Goal: Task Accomplishment & Management: Manage account settings

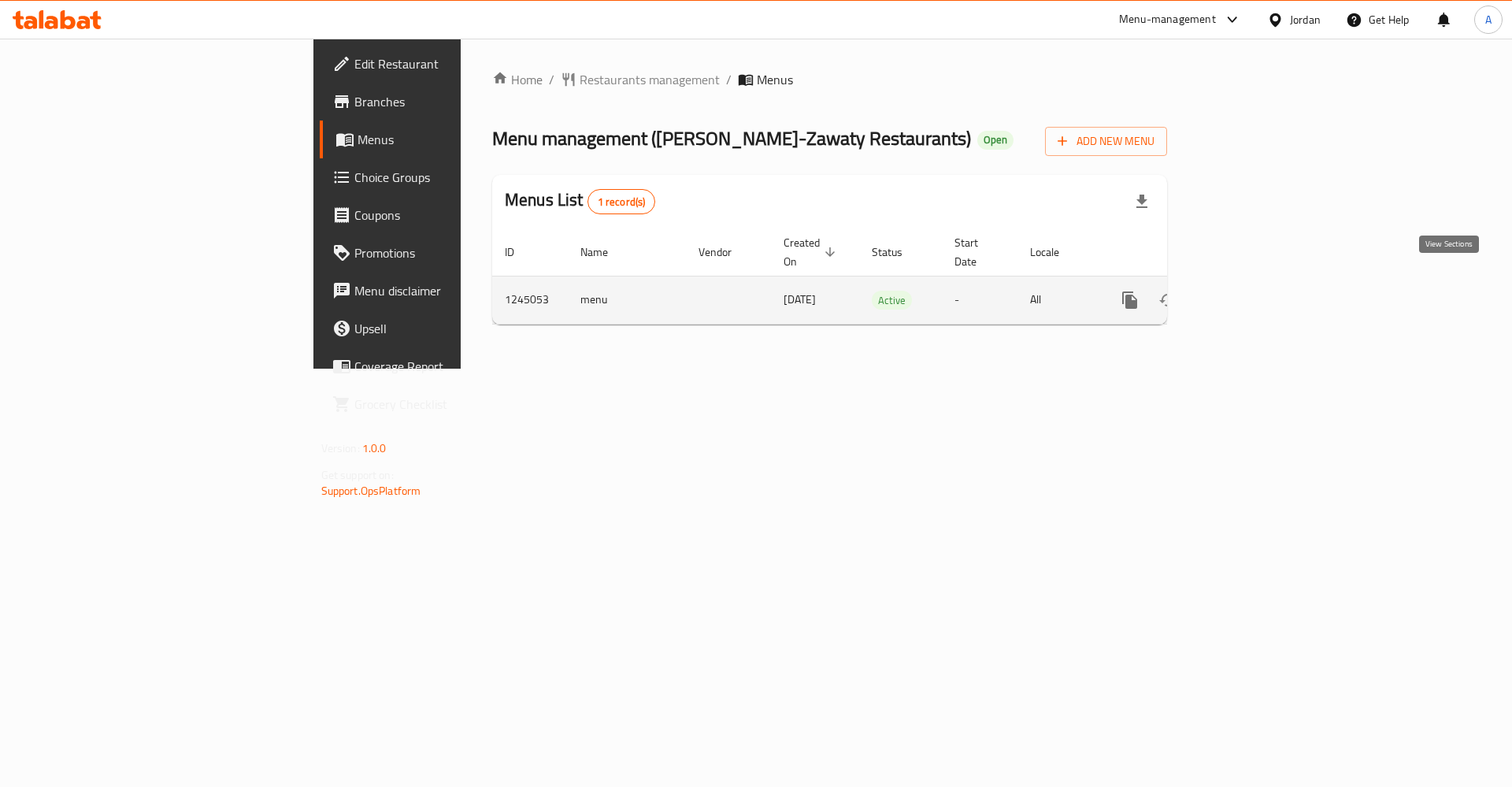
click at [1254, 291] on icon "enhanced table" at bounding box center [1244, 300] width 19 height 19
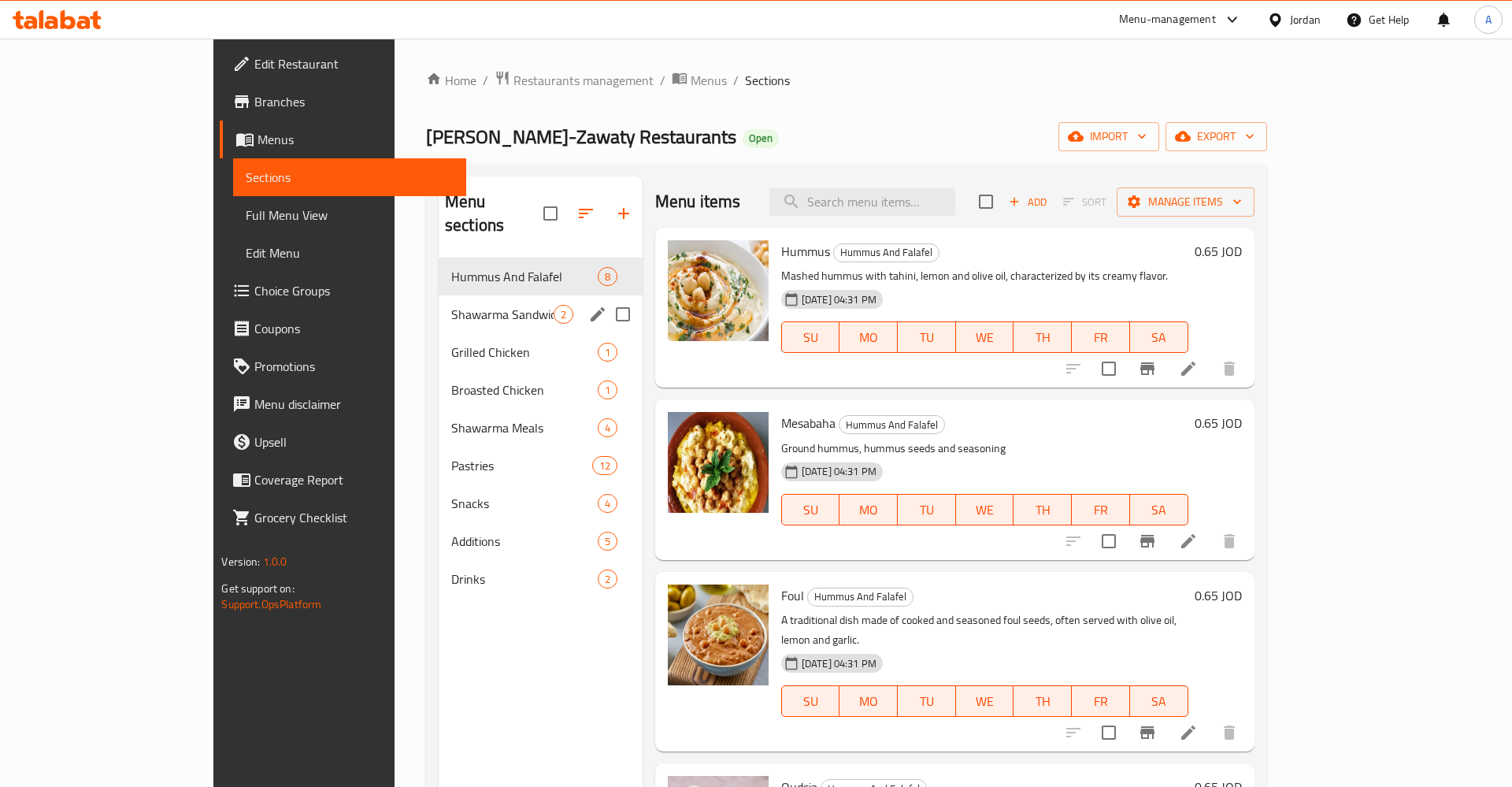
click at [439, 301] on div "Shawarma Sandwich 2" at bounding box center [540, 314] width 204 height 38
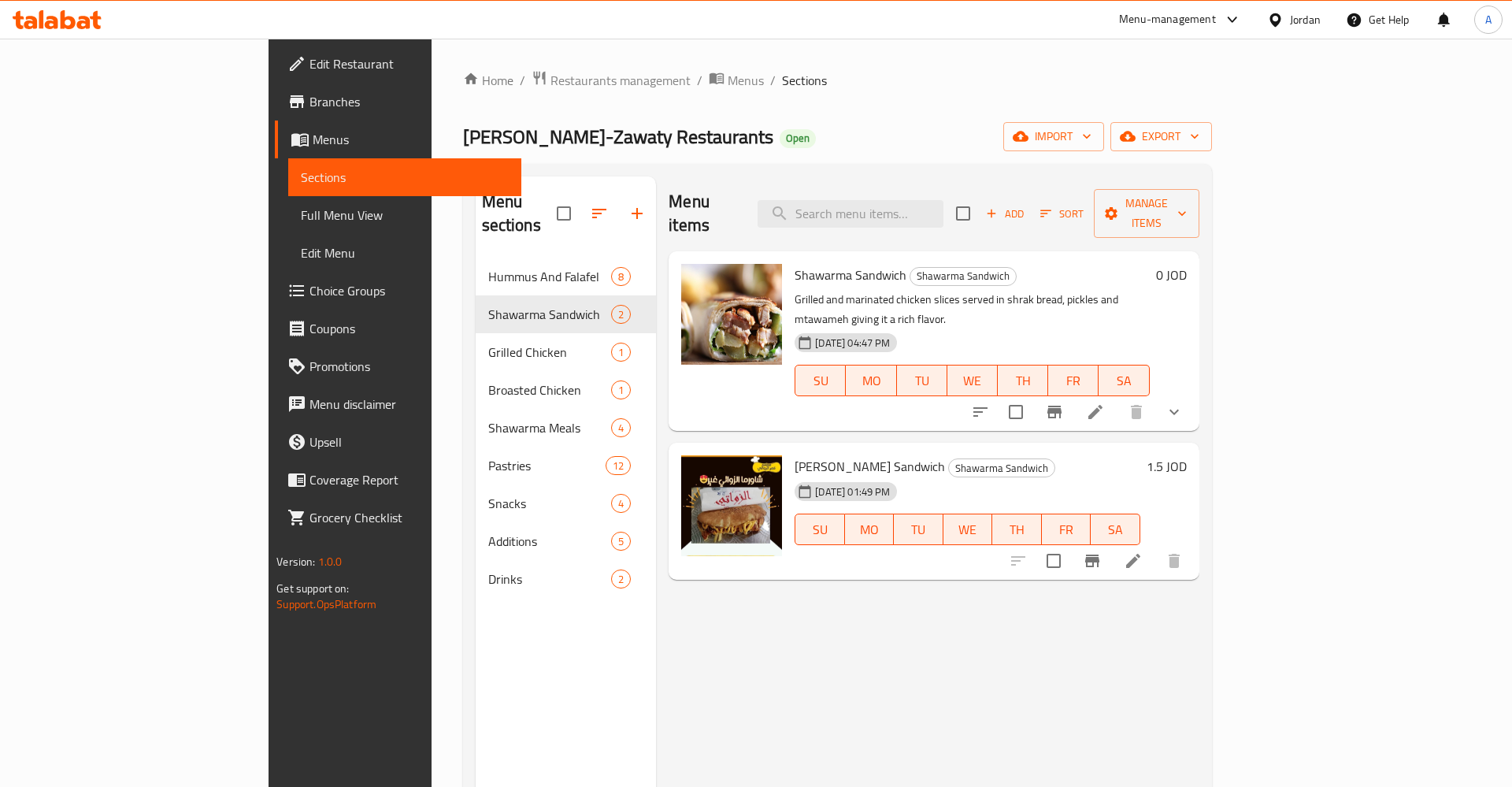
click at [1187, 264] on div "0 JOD" at bounding box center [1168, 275] width 37 height 22
click at [1187, 264] on h6 "0 JOD" at bounding box center [1172, 275] width 31 height 22
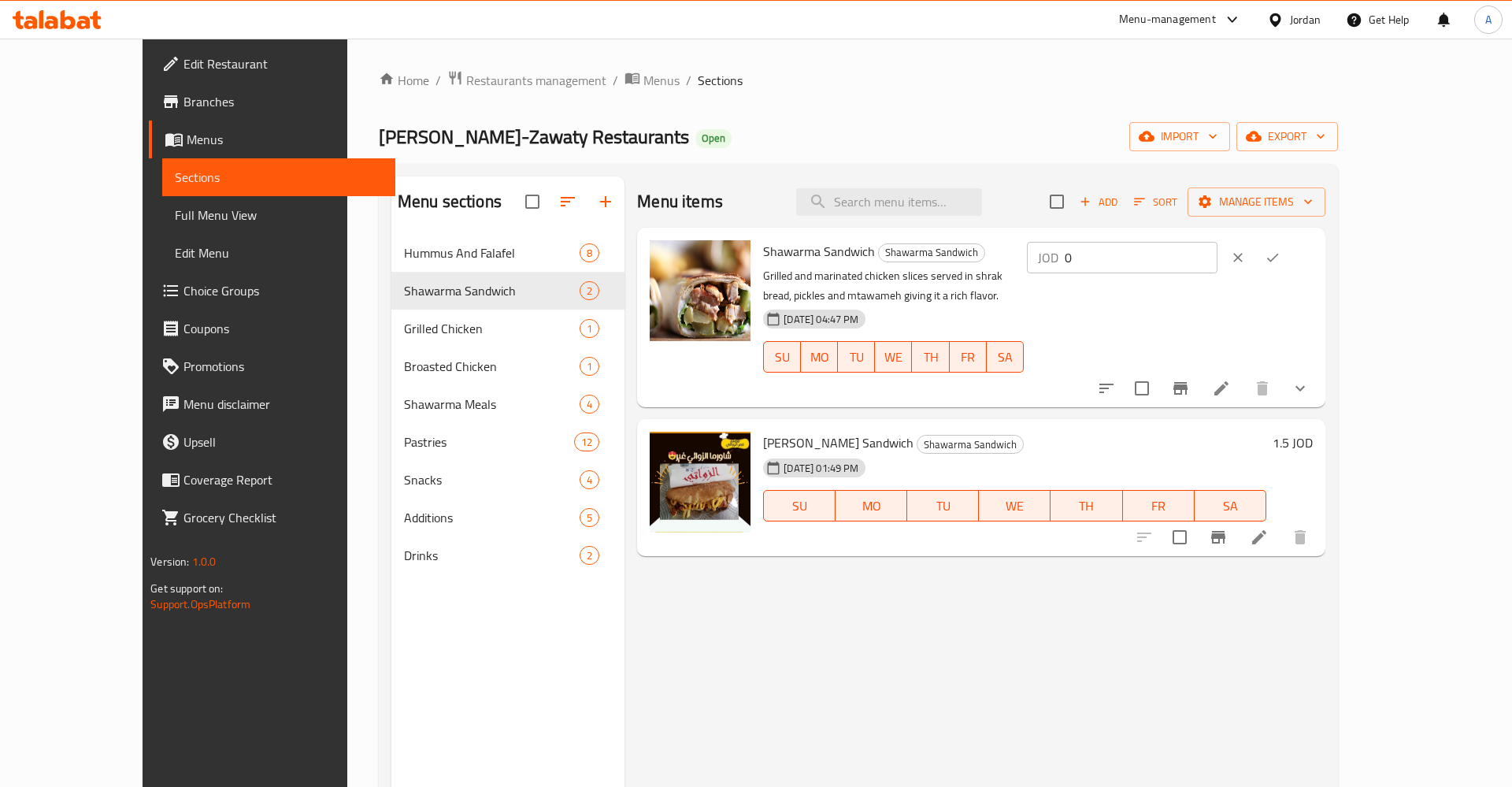
click at [1218, 261] on input "0" at bounding box center [1141, 257] width 153 height 31
type input "0.75"
click at [1279, 258] on icon "ok" at bounding box center [1272, 258] width 12 height 9
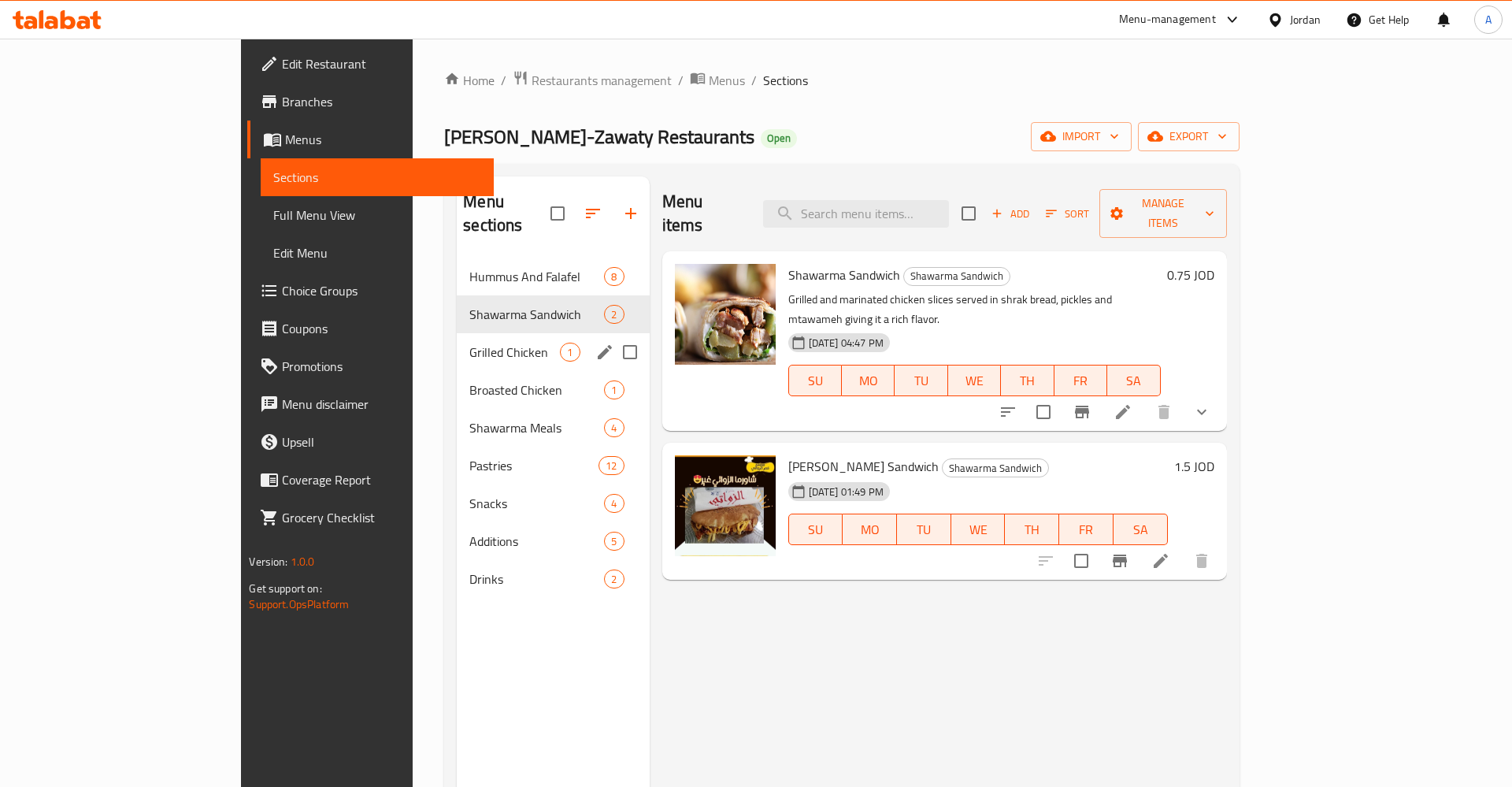
click at [469, 343] on span "Grilled Chicken" at bounding box center [514, 352] width 91 height 19
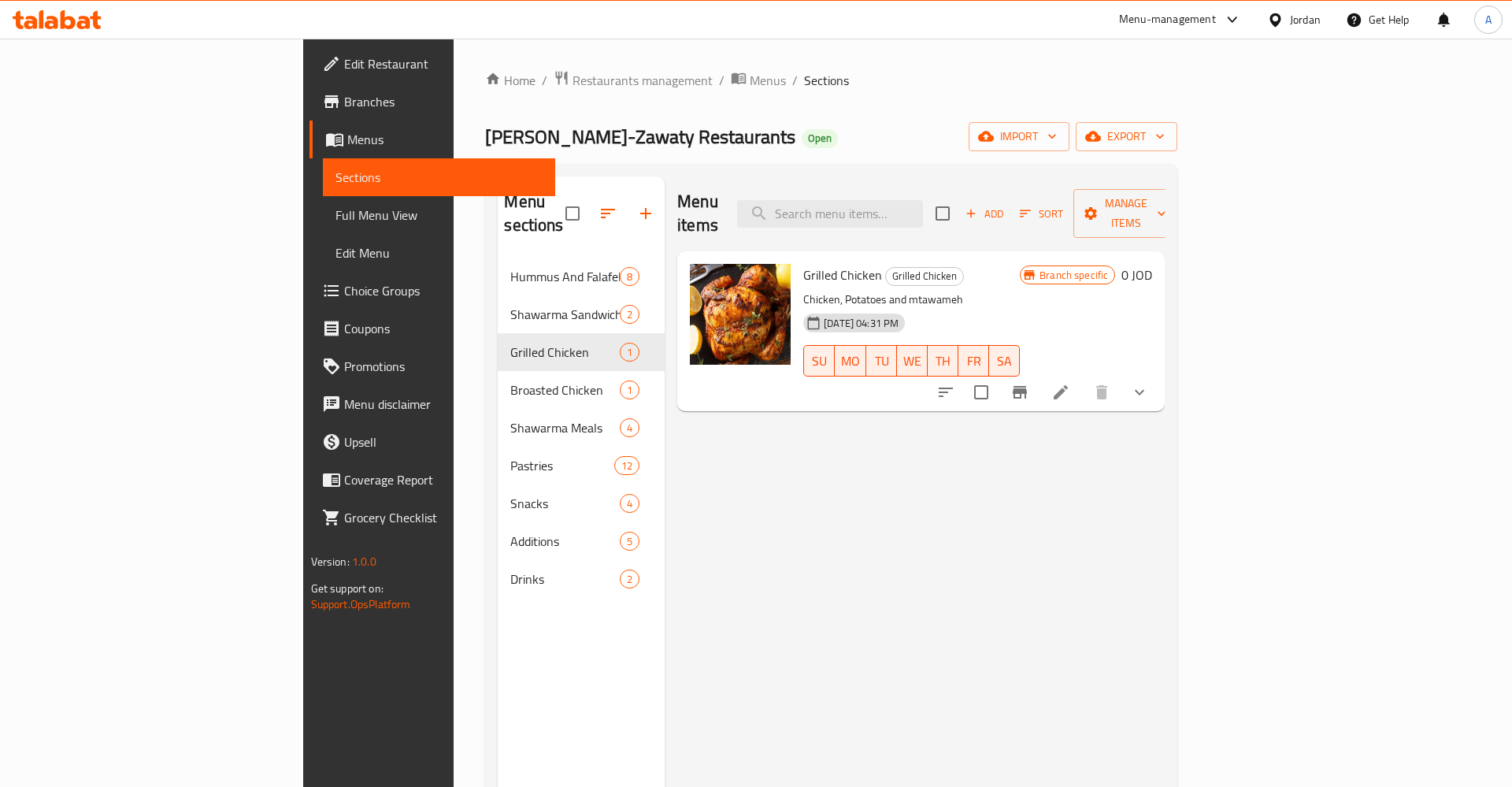
click at [1039, 380] on button "Branch-specific-item" at bounding box center [1020, 392] width 38 height 38
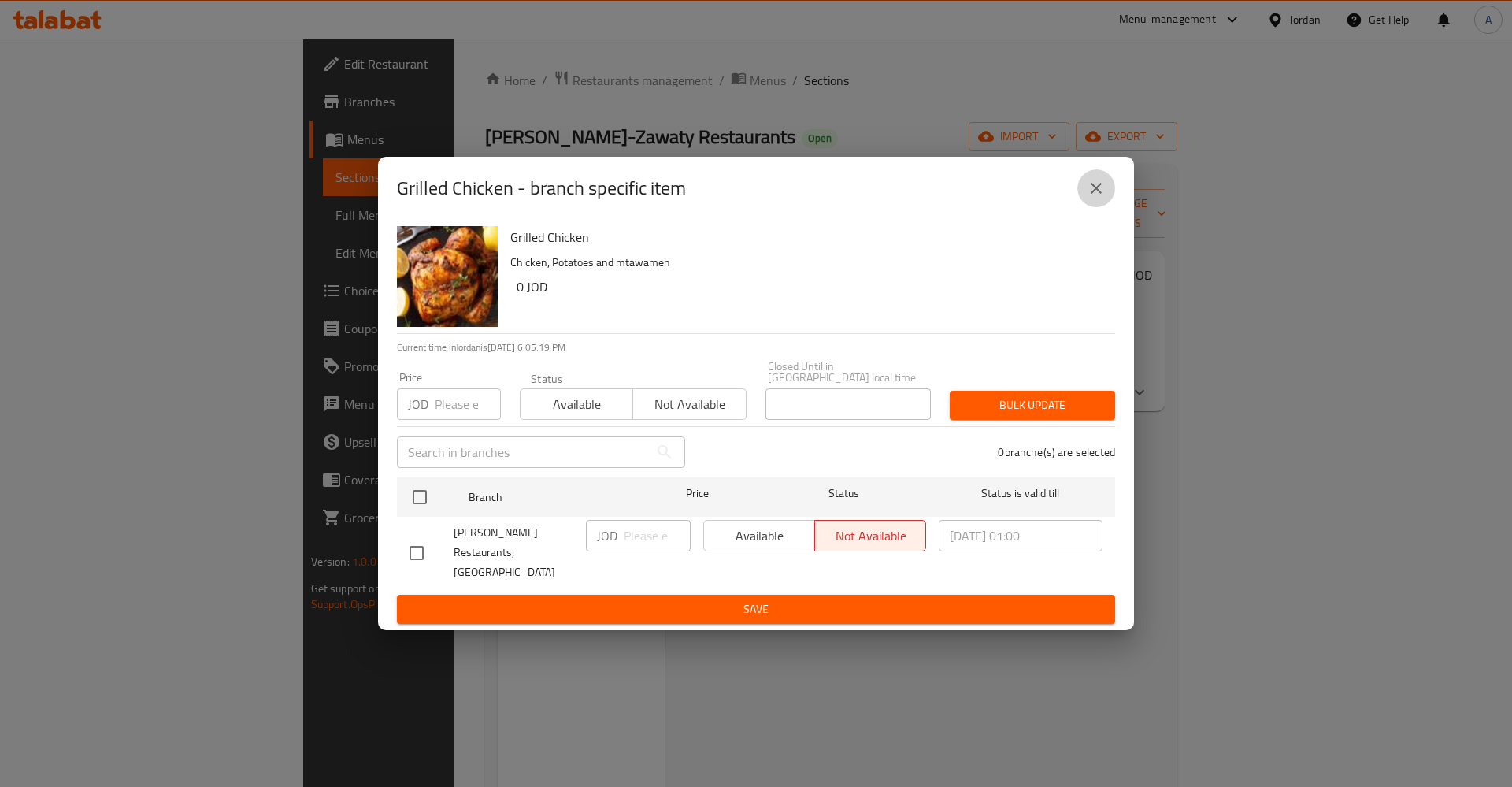
click at [1111, 202] on button "close" at bounding box center [1097, 188] width 38 height 38
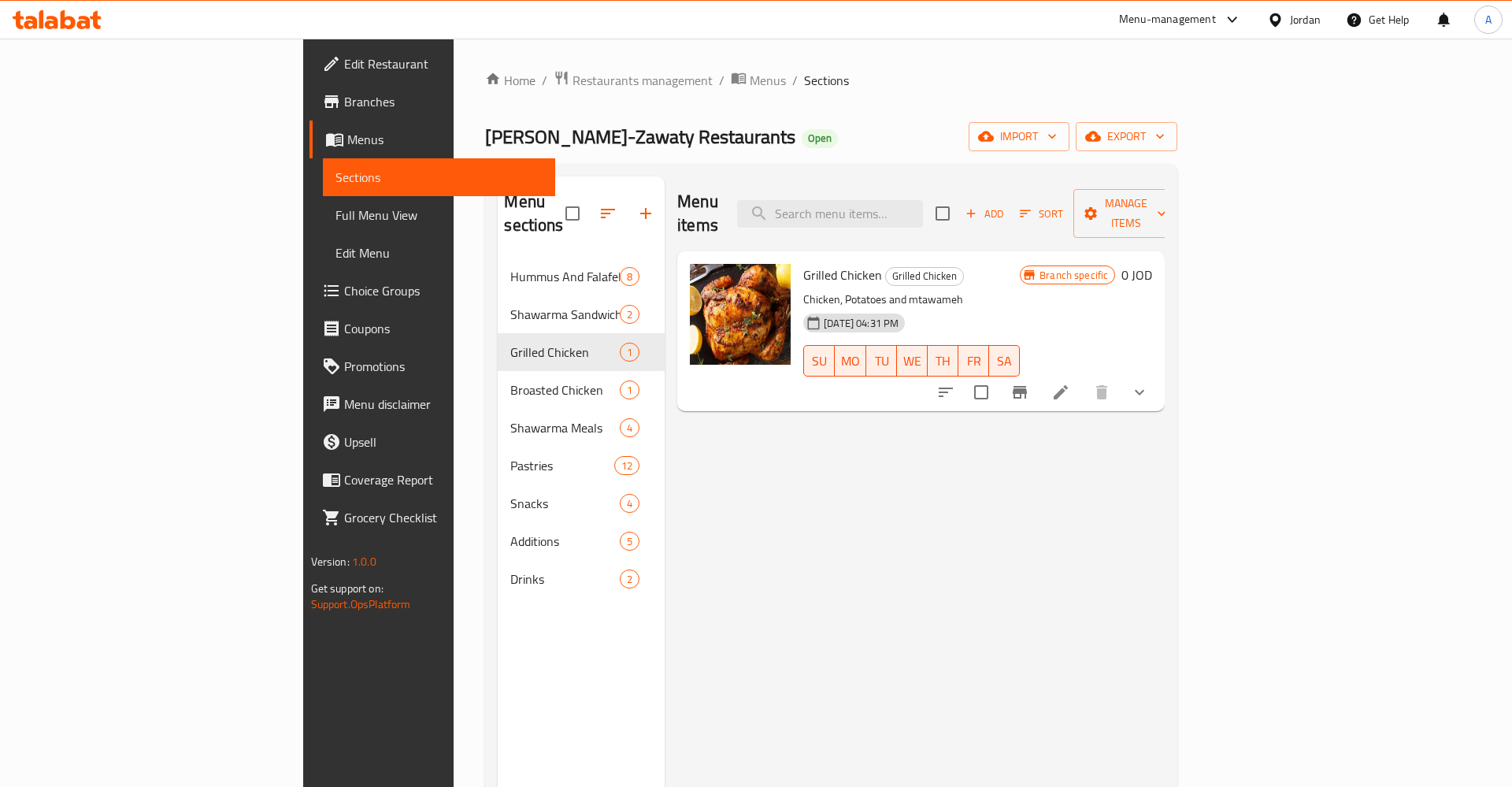
click at [1083, 378] on li at bounding box center [1061, 392] width 44 height 29
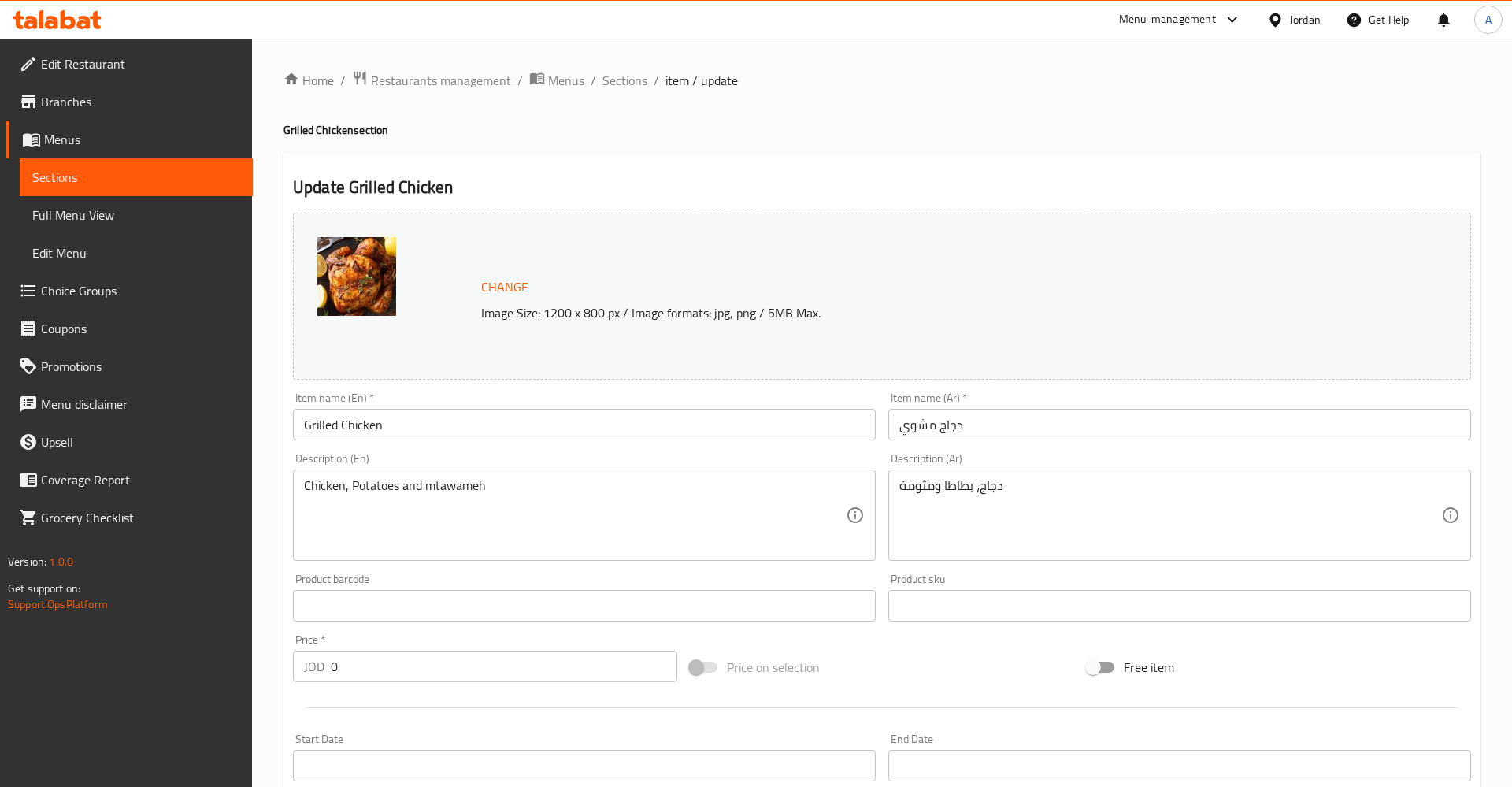
scroll to position [384, 0]
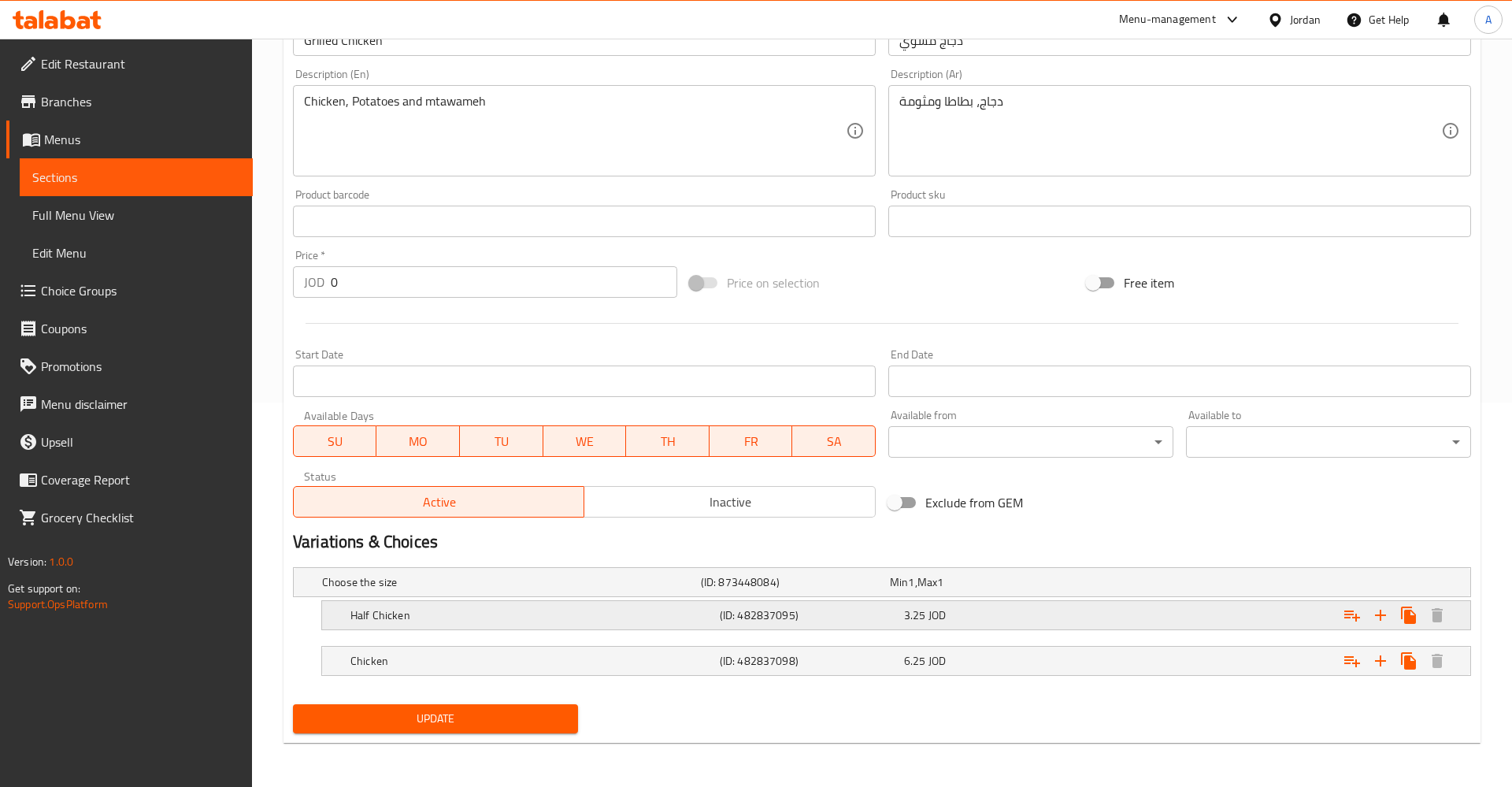
click at [570, 593] on div "Half Chicken" at bounding box center [509, 582] width 379 height 22
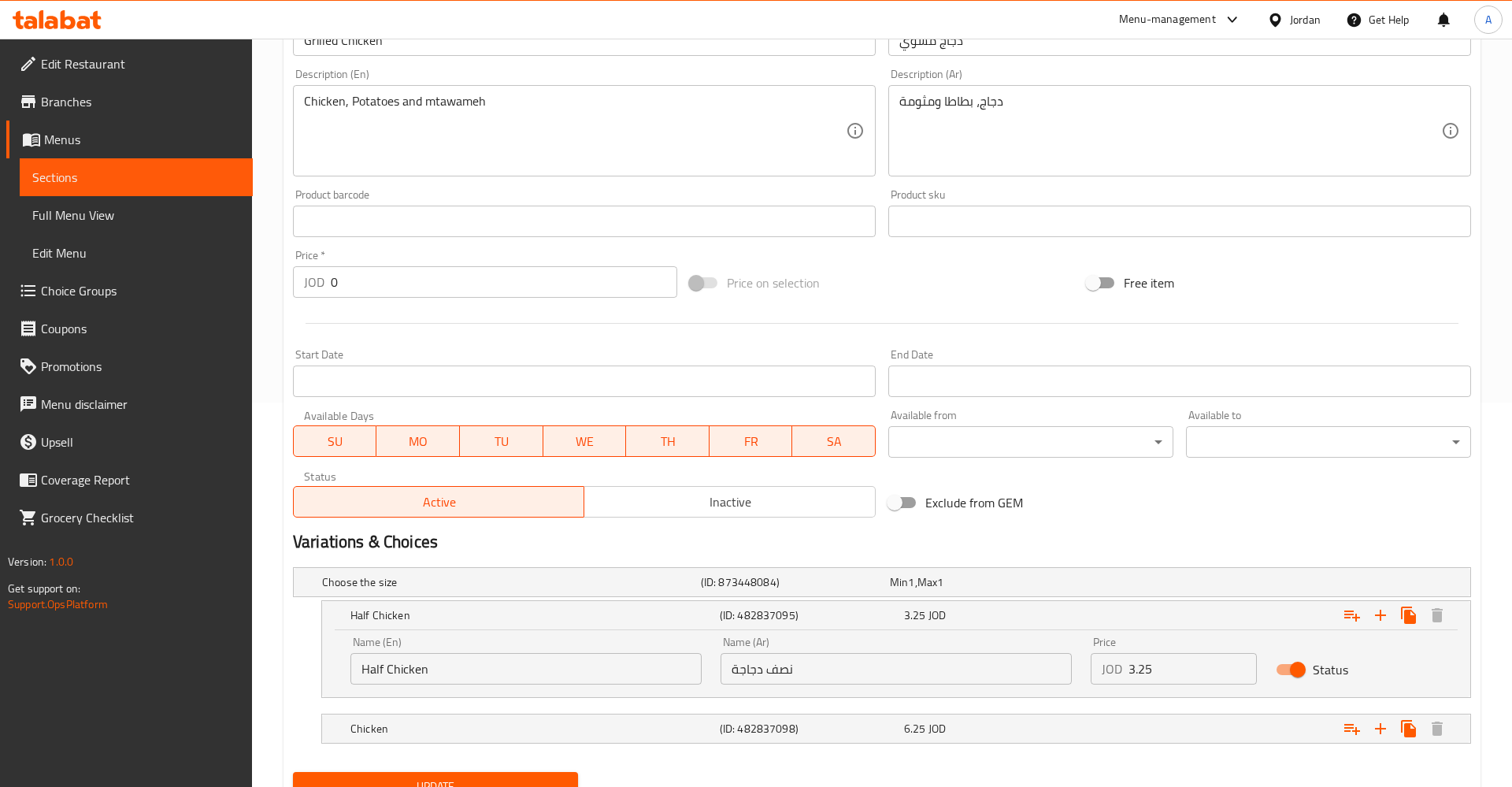
scroll to position [452, 0]
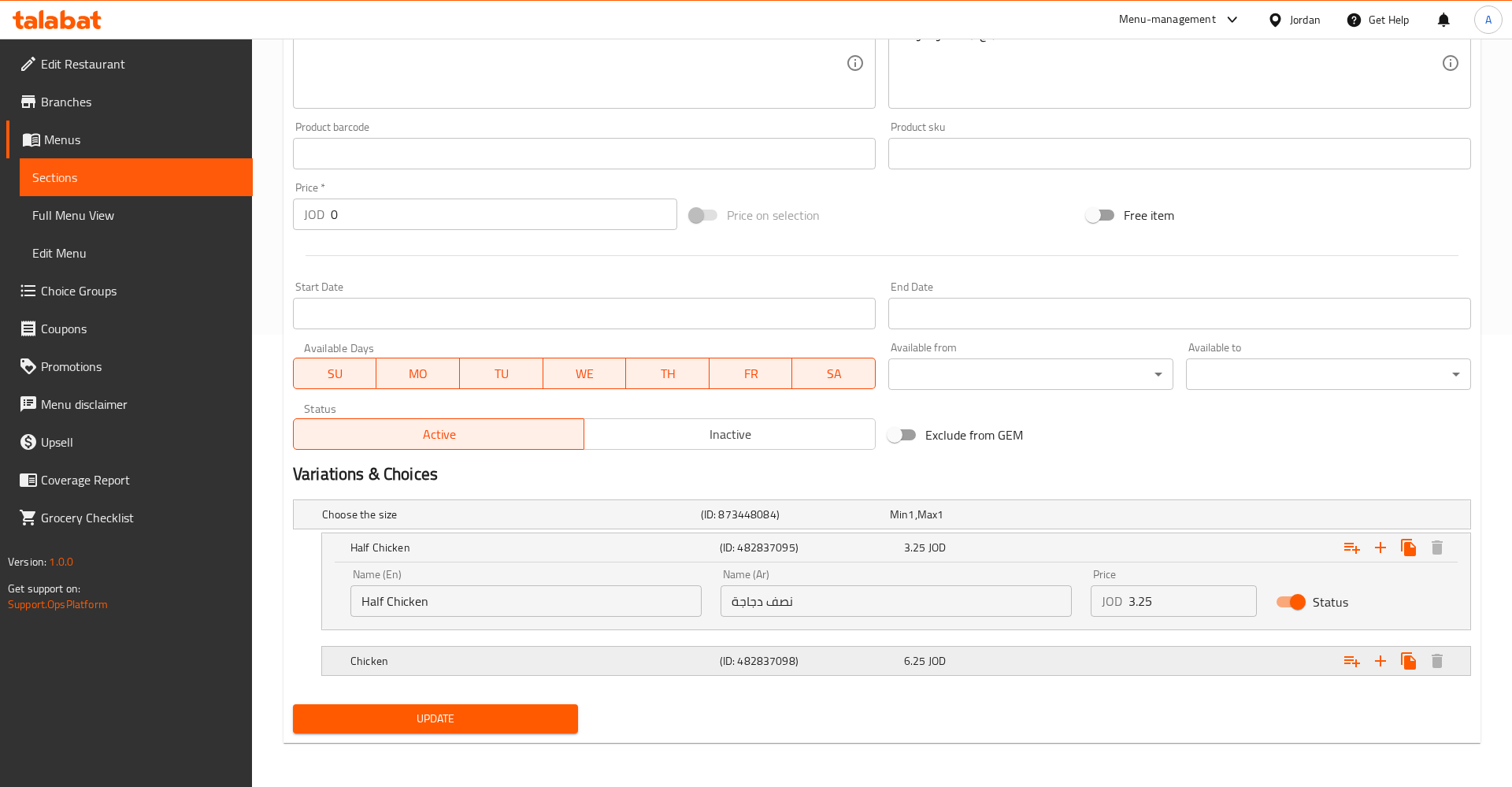
click at [581, 522] on h5 "Chicken" at bounding box center [508, 514] width 372 height 16
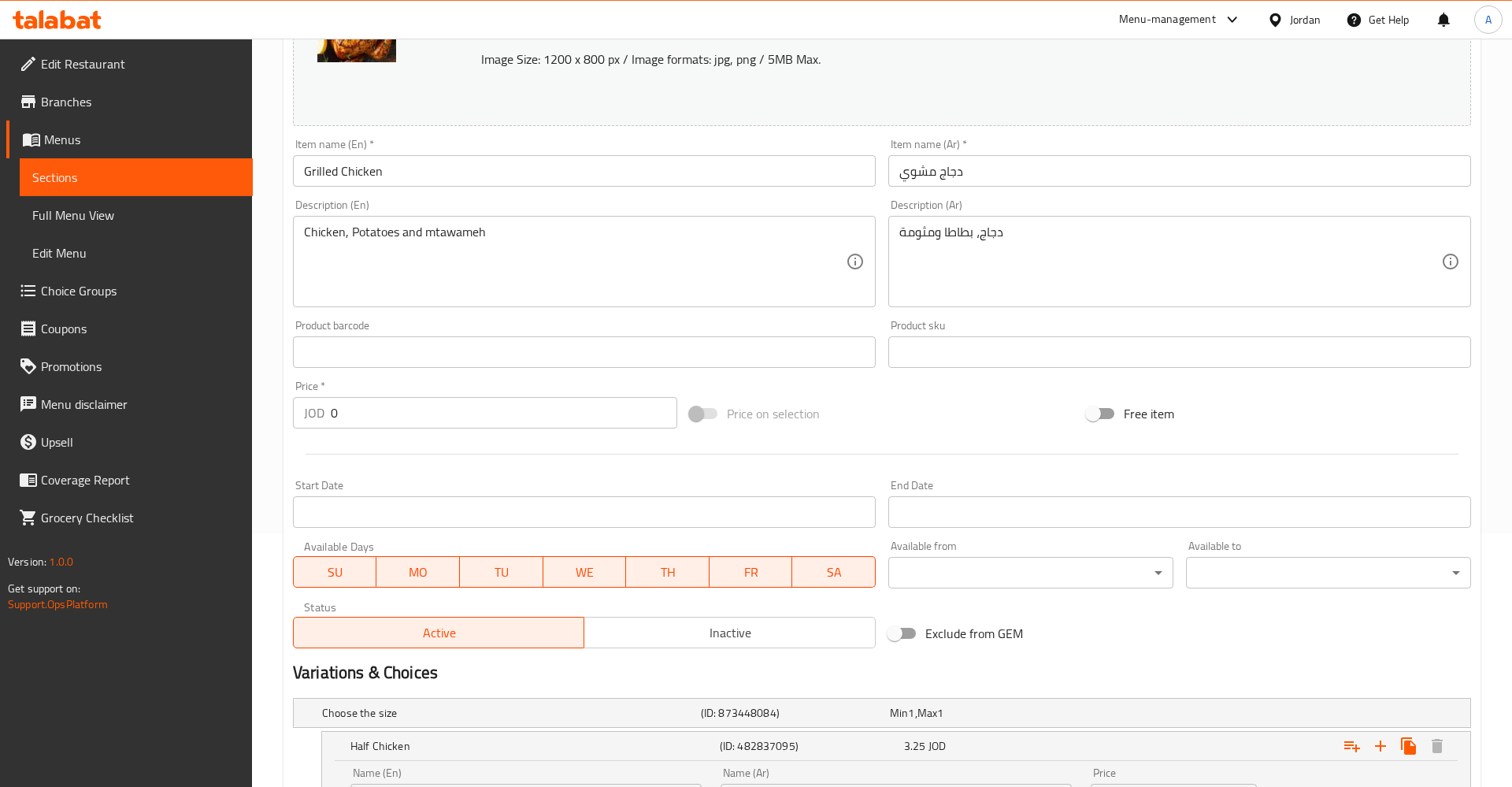
scroll to position [520, 0]
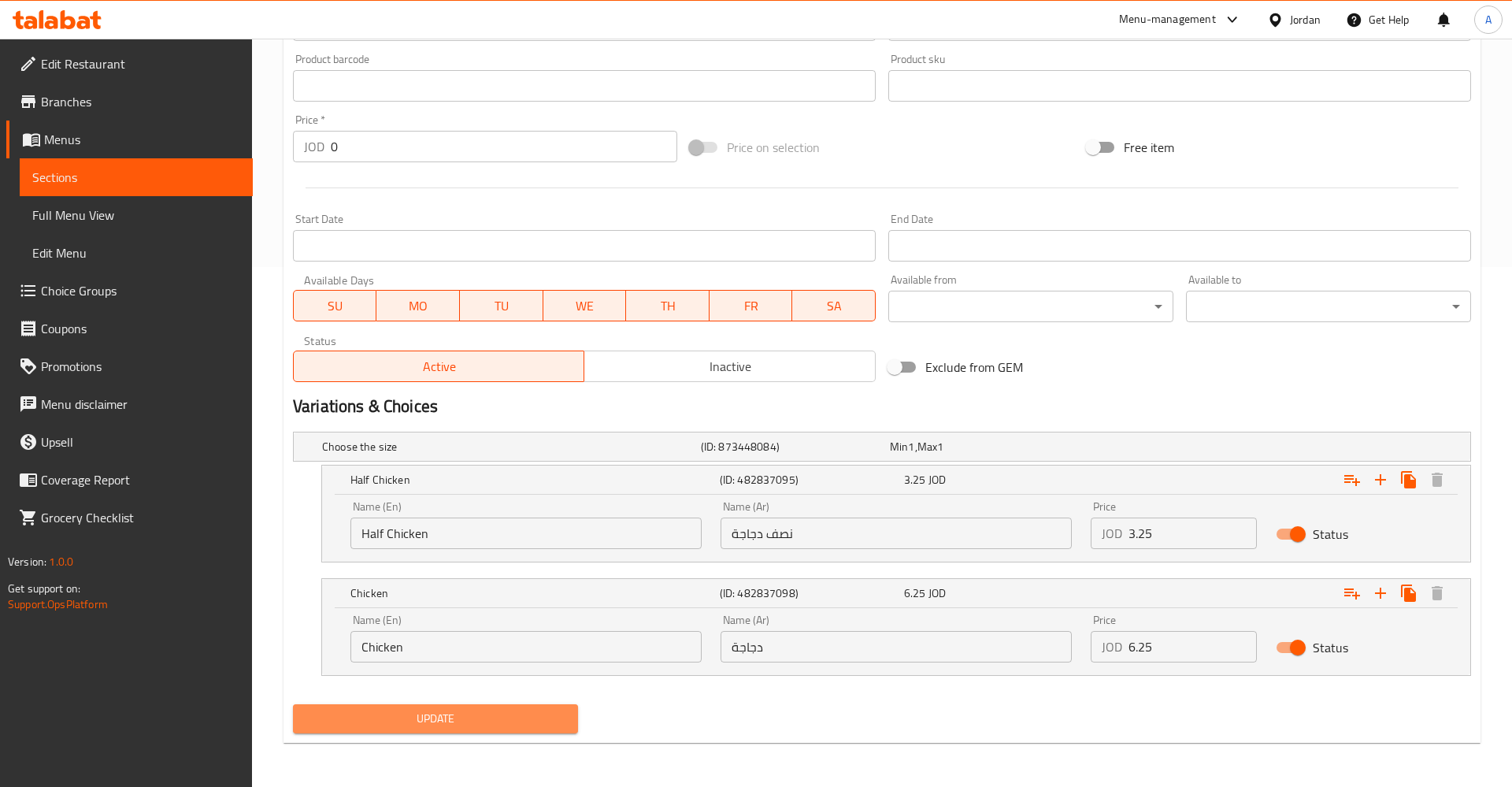
click at [412, 714] on span "Update" at bounding box center [436, 719] width 260 height 20
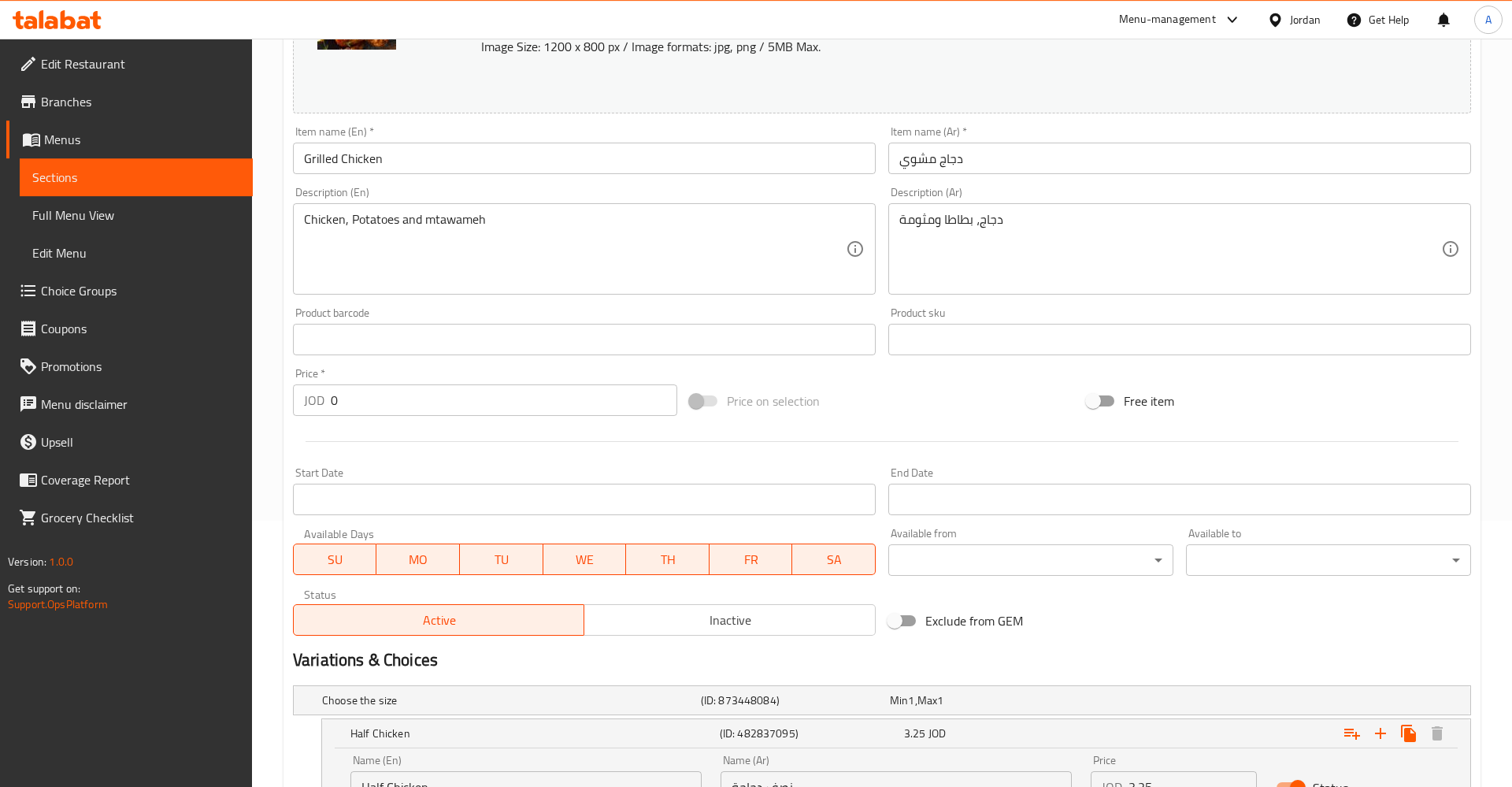
scroll to position [0, 0]
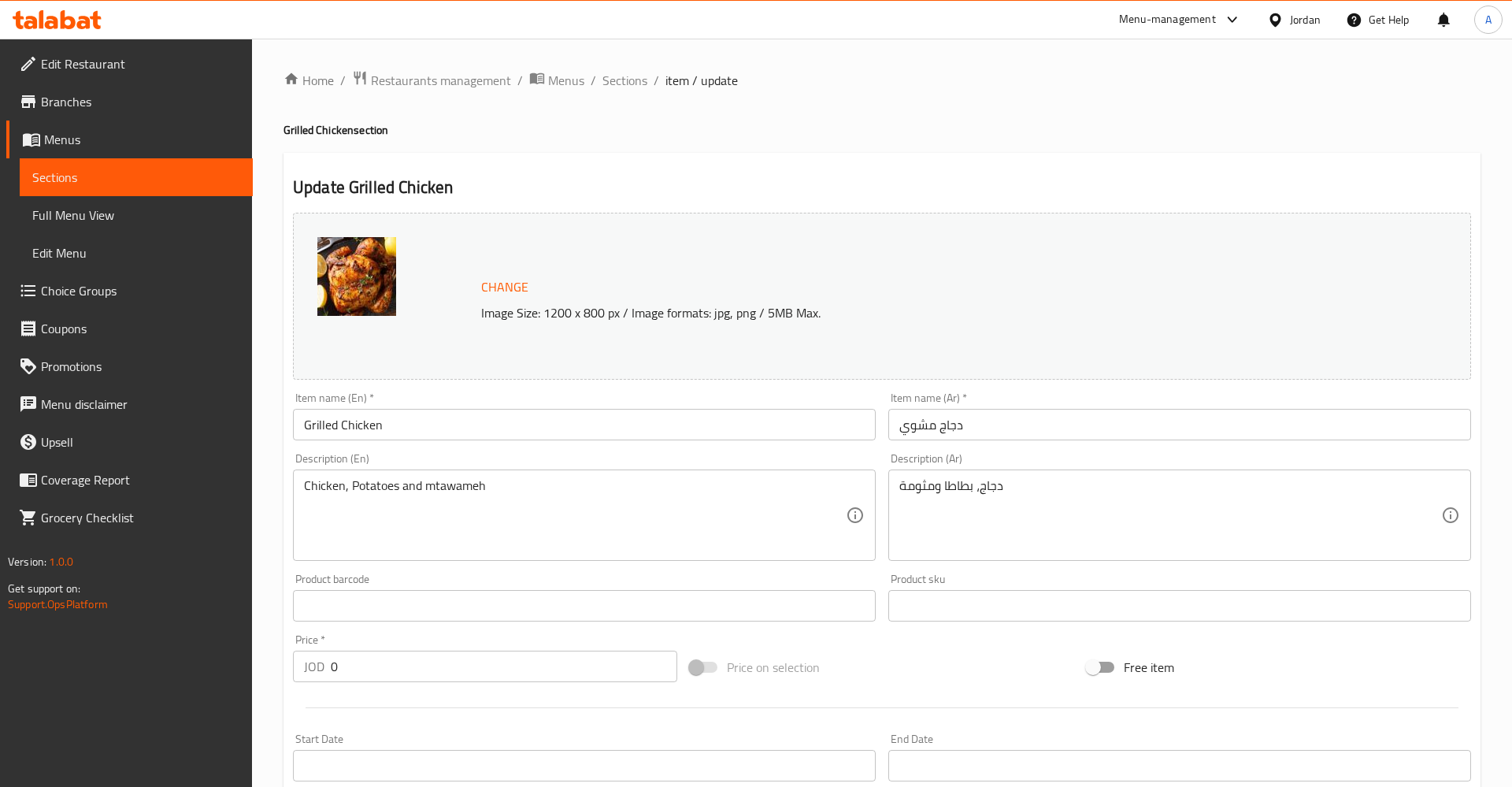
click at [413, 93] on div "Home / Restaurants management / Menus / Sections / item / update Grilled Chicke…" at bounding box center [882, 672] width 1197 height 1205
click at [417, 71] on span "Restaurants management" at bounding box center [441, 80] width 140 height 19
